Goal: Navigation & Orientation: Find specific page/section

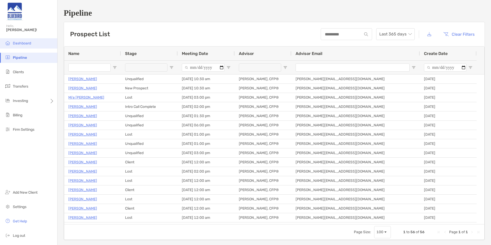
click at [29, 40] on li "Dashboard" at bounding box center [28, 43] width 57 height 10
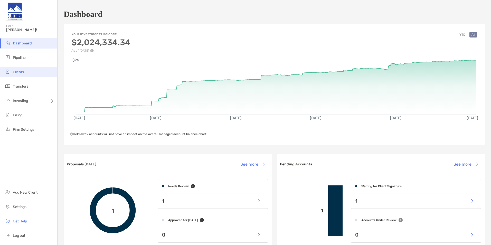
click at [32, 70] on li "Clients" at bounding box center [28, 72] width 57 height 10
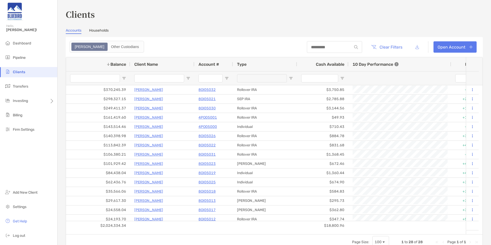
click at [175, 34] on section "Accounts Households [PERSON_NAME] Other Custodians Clear Filters Open Account 1…" at bounding box center [274, 139] width 417 height 222
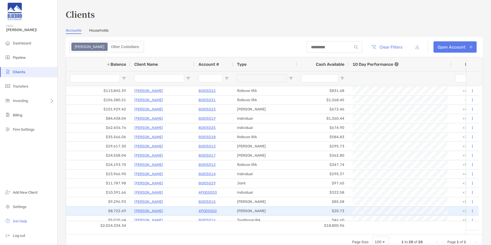
scroll to position [51, 0]
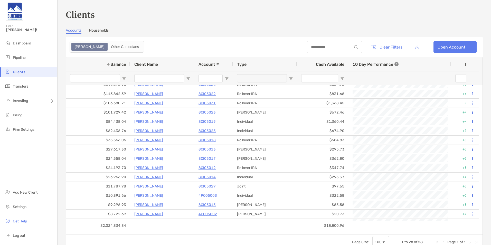
click at [247, 2] on div "Clients Accounts Households Zoe Other Custodians Clear Filters Open Account 1 t…" at bounding box center [275, 122] width 434 height 245
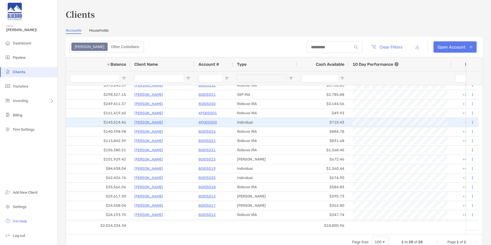
scroll to position [0, 0]
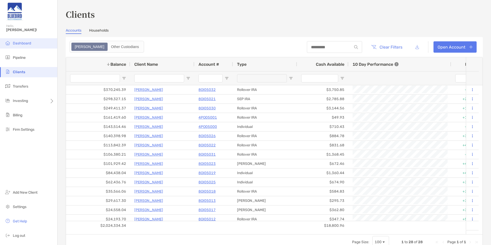
click at [21, 42] on span "Dashboard" at bounding box center [22, 43] width 18 height 4
